Goal: Task Accomplishment & Management: Manage account settings

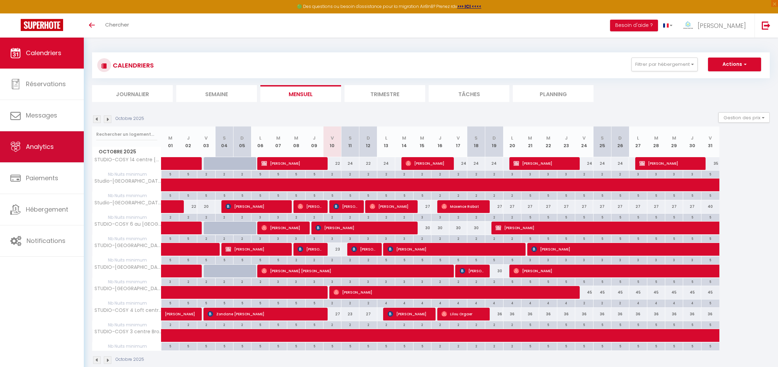
click at [32, 147] on span "Analytics" at bounding box center [40, 146] width 28 height 9
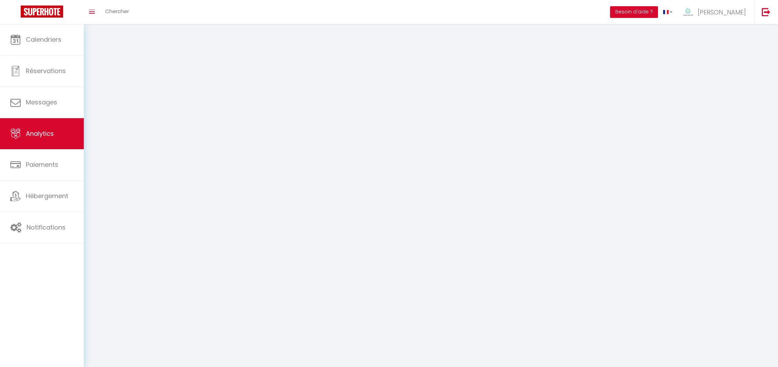
select select "2025"
select select "10"
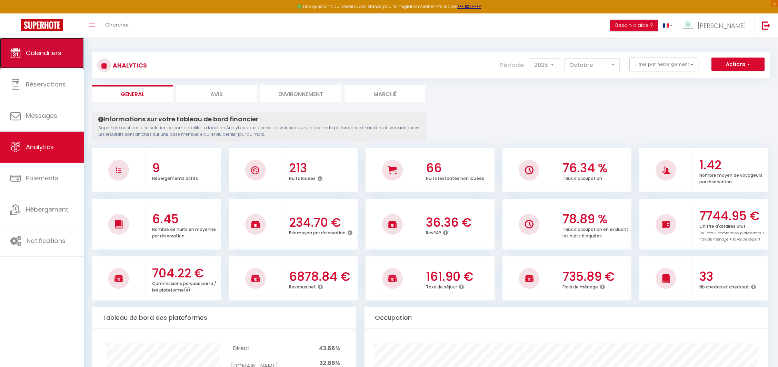
click at [46, 52] on span "Calendriers" at bounding box center [44, 53] width 36 height 9
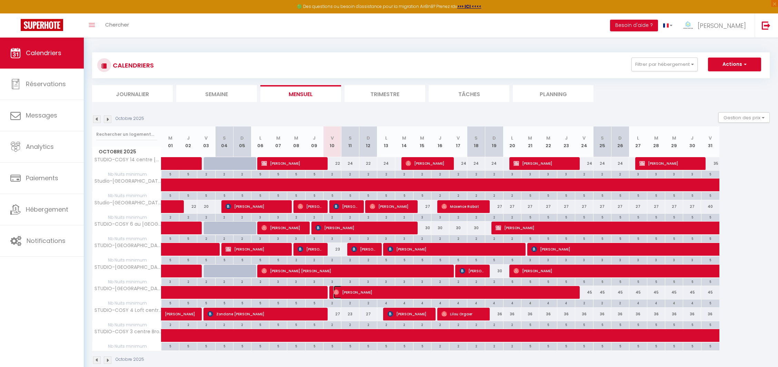
click at [364, 290] on span "[PERSON_NAME]" at bounding box center [453, 292] width 239 height 13
select select "OK"
select select "0"
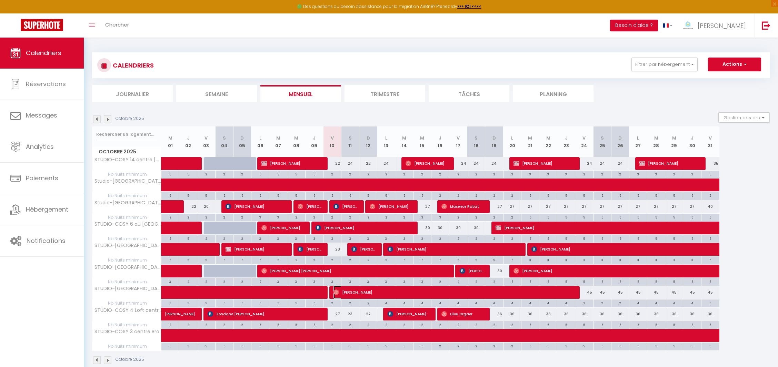
select select "1"
select select
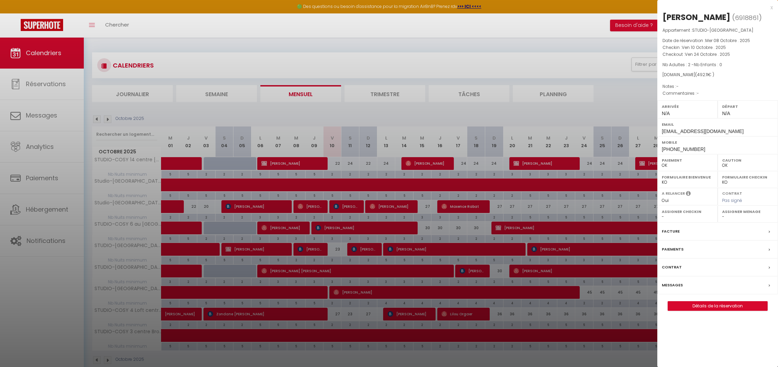
click at [364, 290] on div at bounding box center [389, 183] width 778 height 367
